Goal: Information Seeking & Learning: Check status

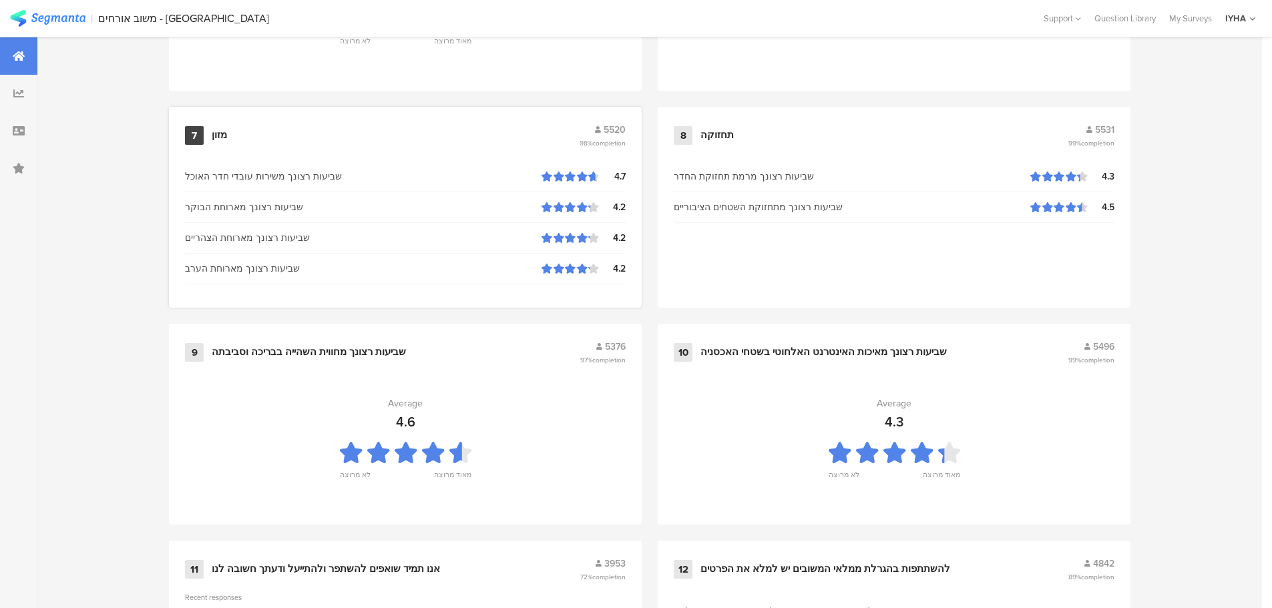
scroll to position [1350, 0]
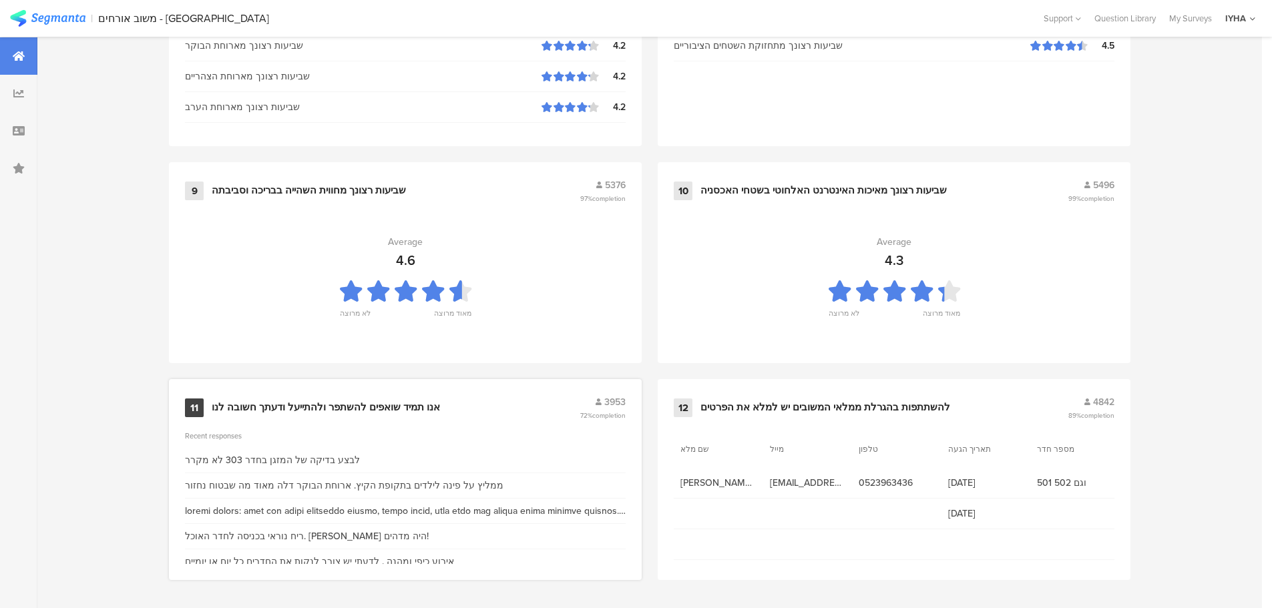
click at [300, 401] on div "אנו תמיד שואפים להשתפר ולהתייעל ודעתך חשובה לנו" at bounding box center [326, 407] width 228 height 13
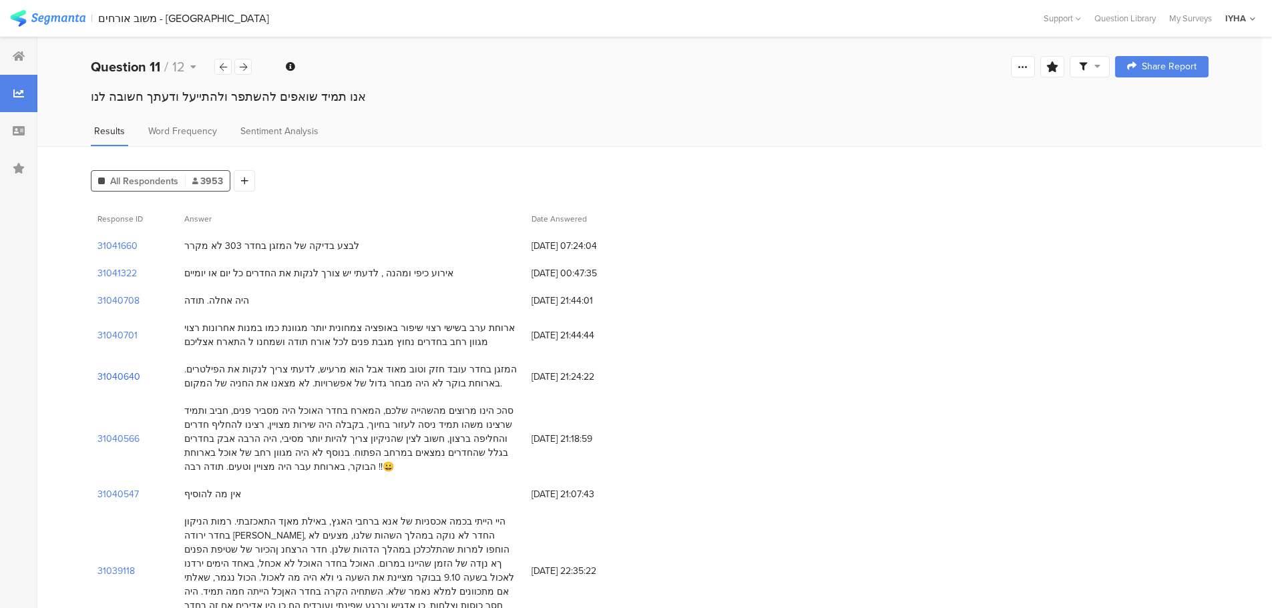
click at [123, 375] on section "31040640" at bounding box center [118, 377] width 43 height 14
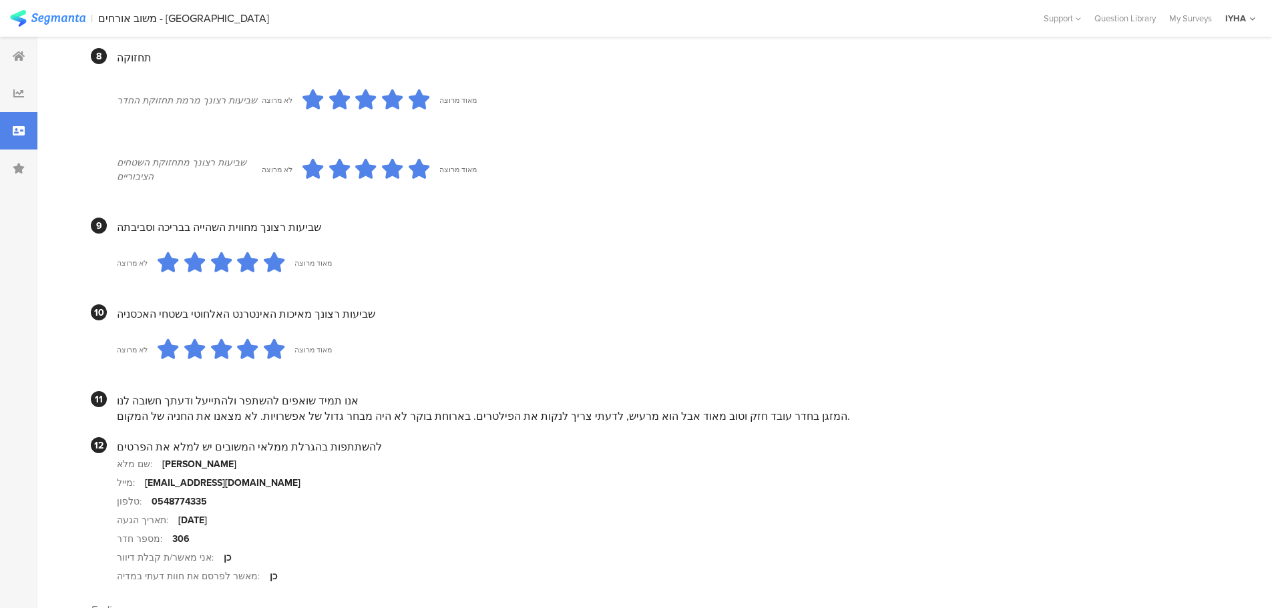
scroll to position [1105, 0]
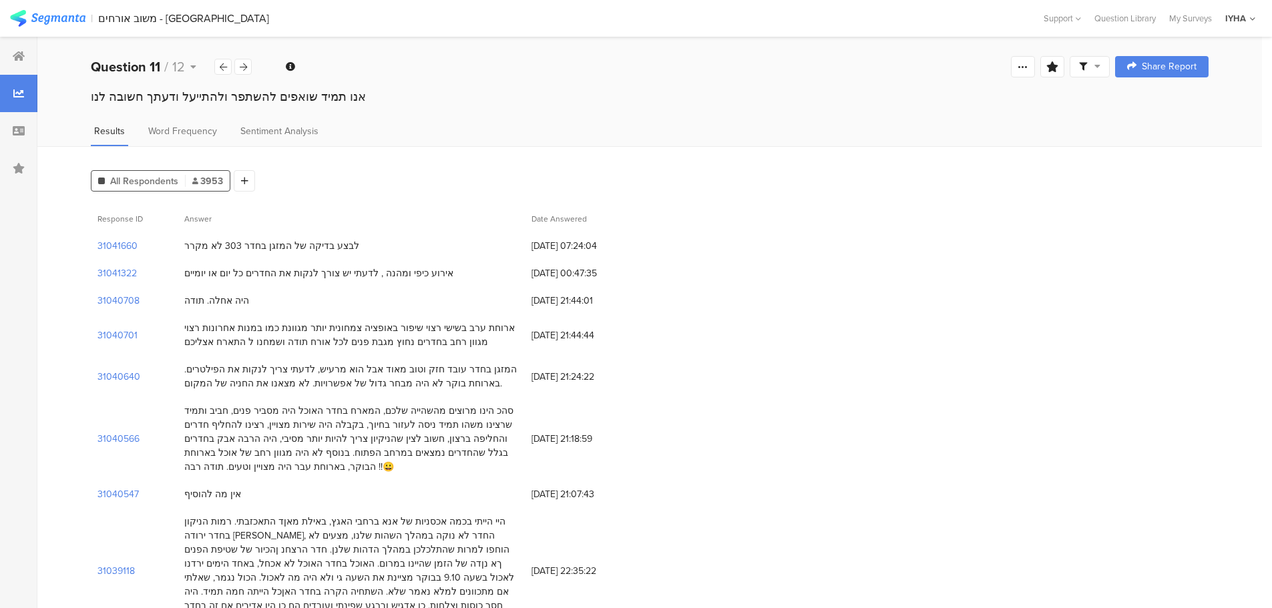
scroll to position [133, 0]
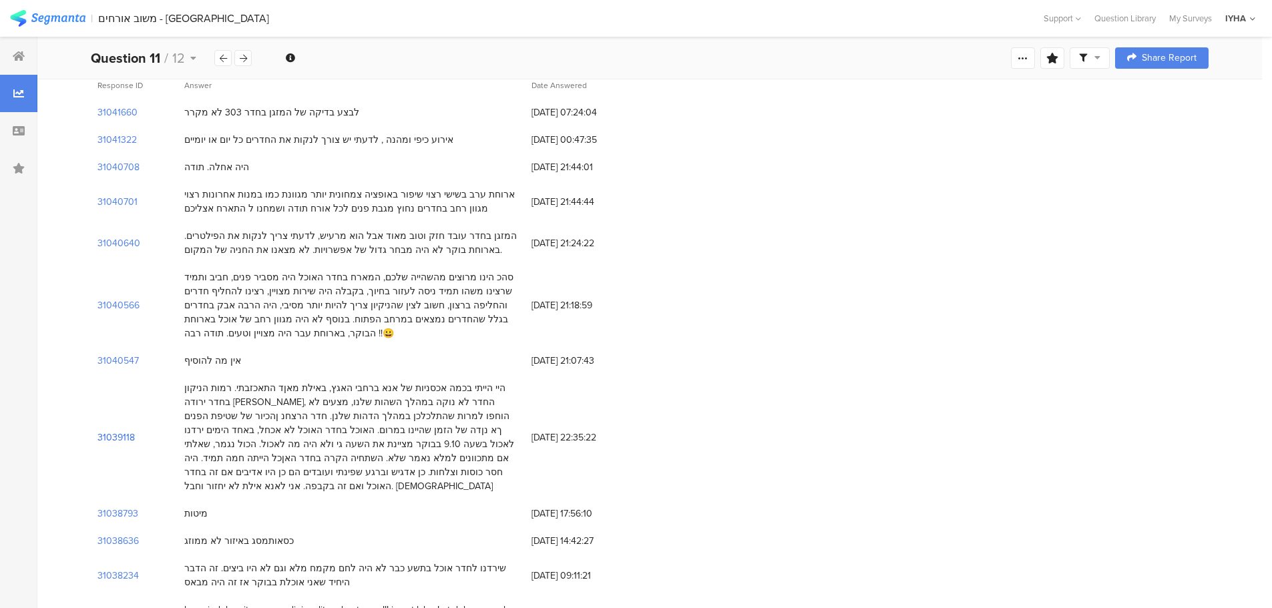
click at [113, 431] on section "31039118" at bounding box center [115, 438] width 37 height 14
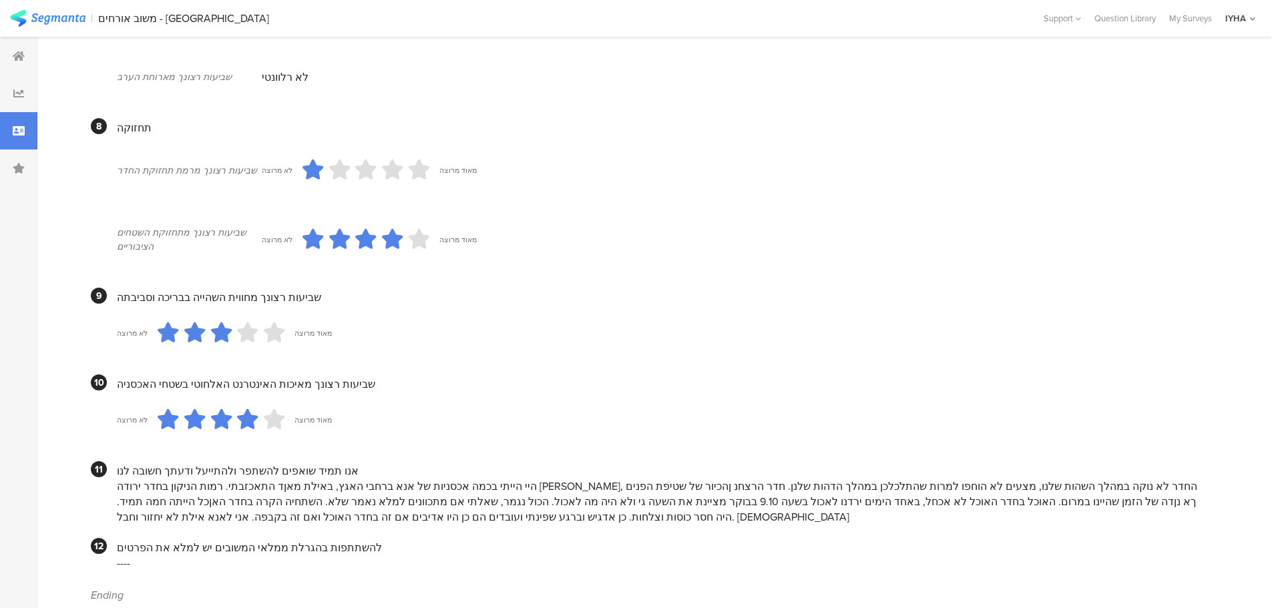
scroll to position [1061, 0]
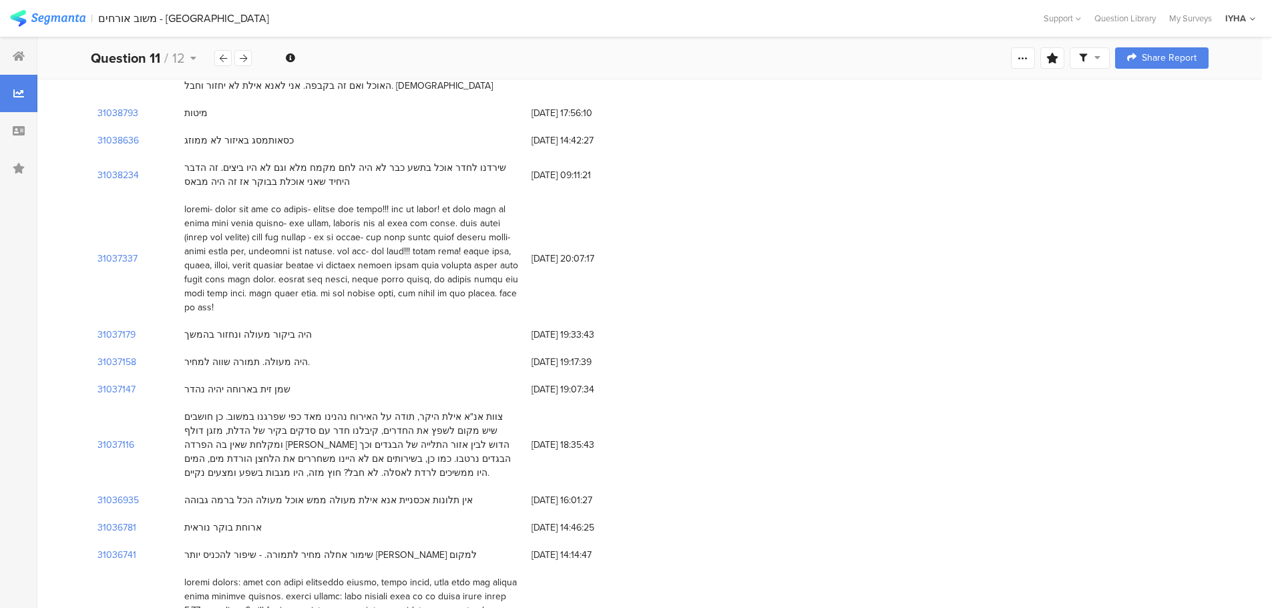
scroll to position [667, 0]
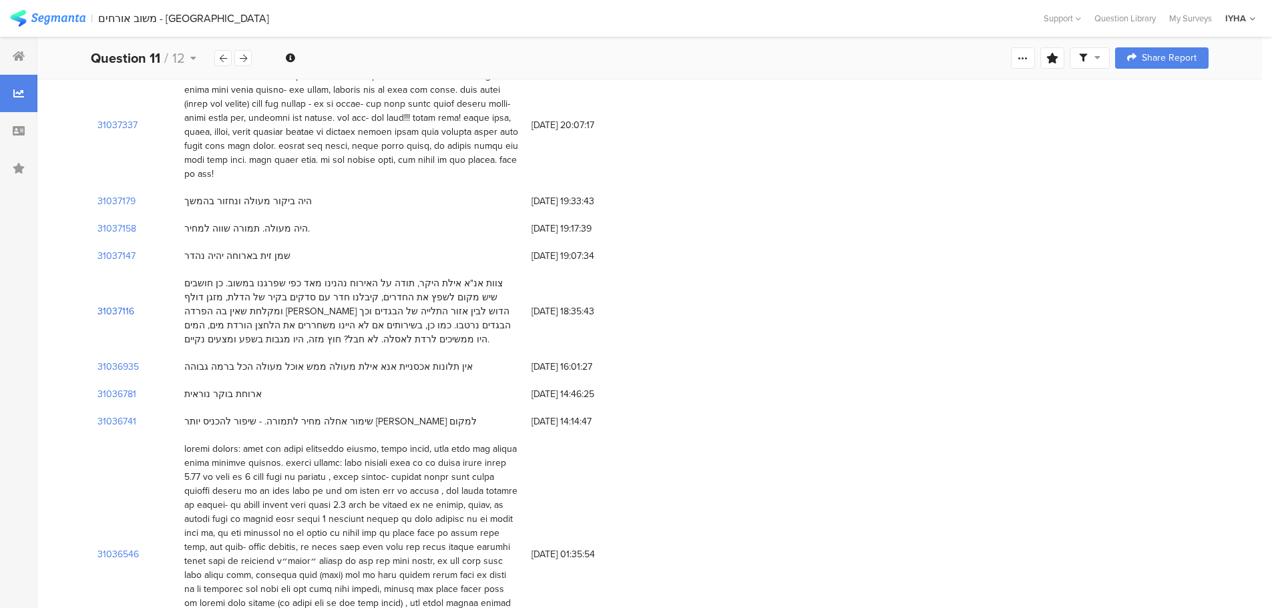
click at [118, 304] on section "31037116" at bounding box center [115, 311] width 37 height 14
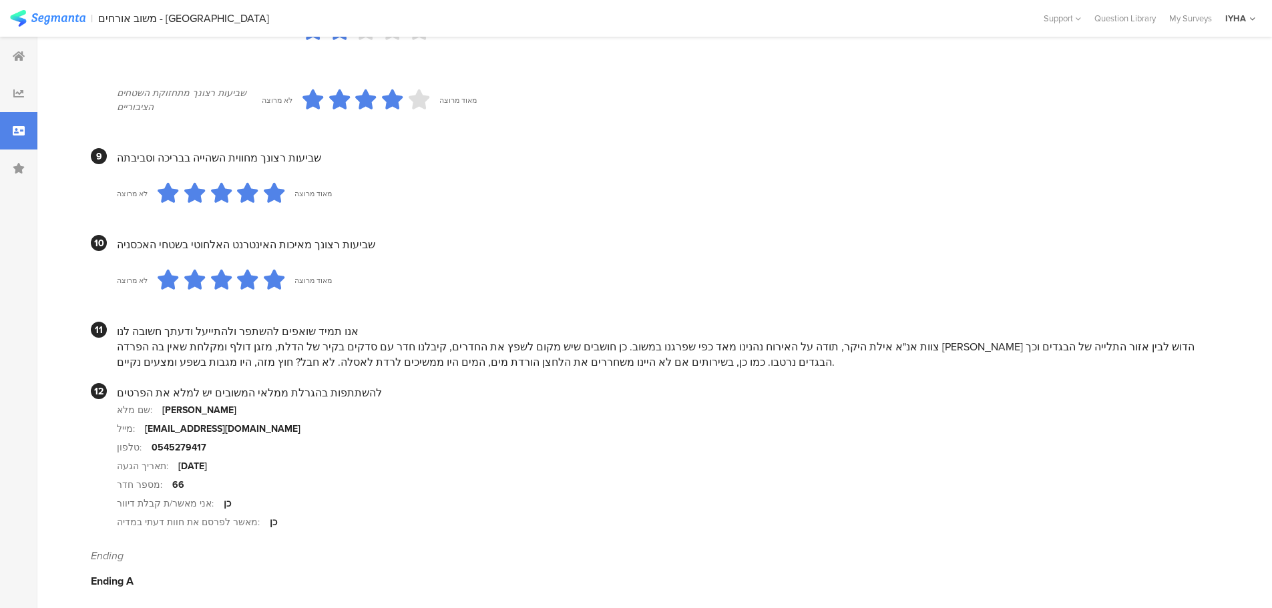
scroll to position [1161, 0]
